Goal: Find specific page/section: Find specific page/section

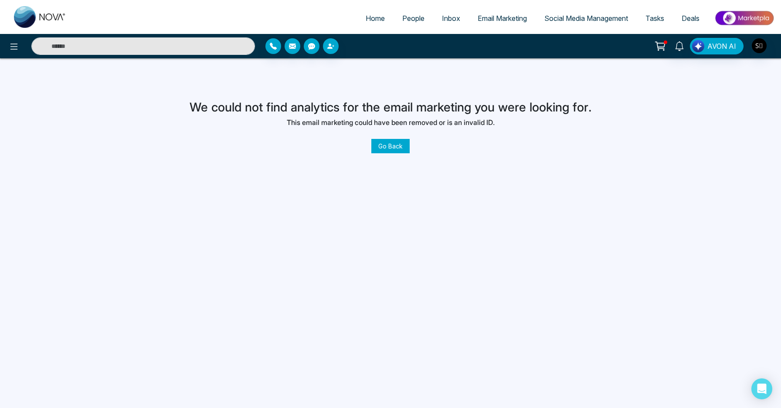
click at [217, 45] on input "text" at bounding box center [142, 45] width 223 height 17
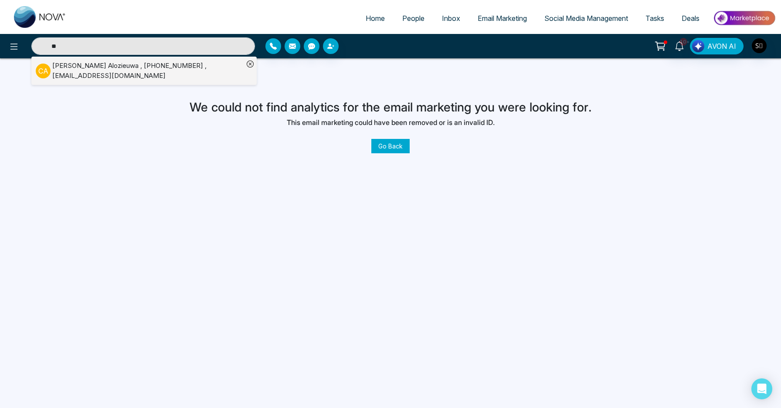
type input "**"
click at [195, 71] on div "[PERSON_NAME] , [PHONE_NUMBER] , [EMAIL_ADDRESS][DOMAIN_NAME]" at bounding box center [147, 71] width 191 height 20
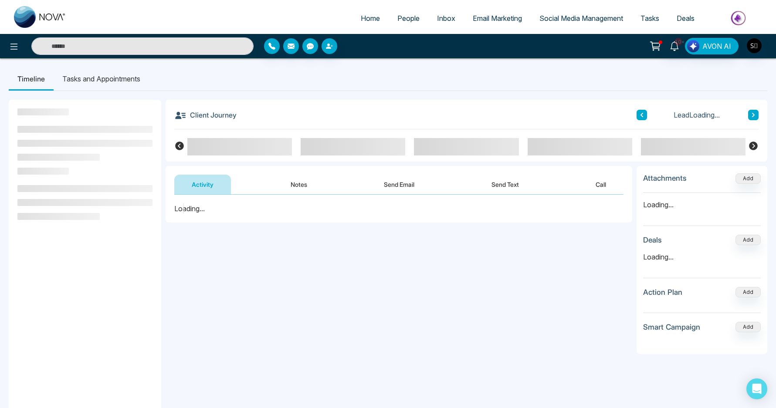
click at [289, 182] on button "Notes" at bounding box center [298, 185] width 51 height 20
